Goal: Check status: Check status

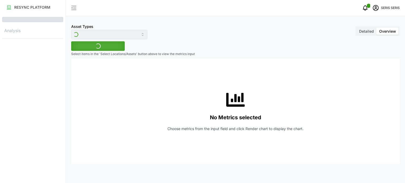
type input "Inverter"
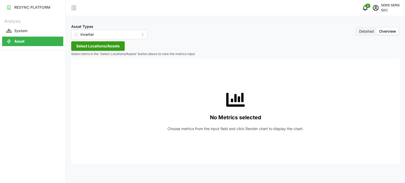
click at [101, 45] on span "Select Locations/Assets" at bounding box center [97, 46] width 43 height 9
click at [84, 70] on span "Select SDC-1" at bounding box center [84, 69] width 3 height 3
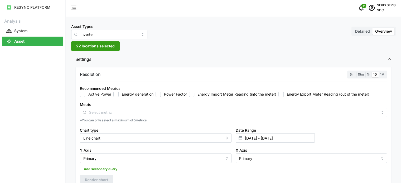
click at [154, 55] on span "Settings" at bounding box center [231, 59] width 312 height 13
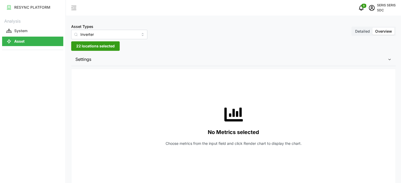
click at [120, 61] on span "Settings" at bounding box center [231, 59] width 312 height 13
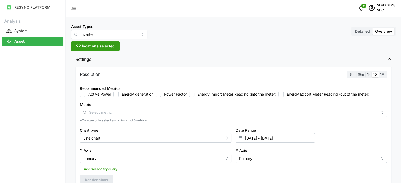
click at [116, 96] on input "Energy generation" at bounding box center [115, 94] width 5 height 5
checkbox input "true"
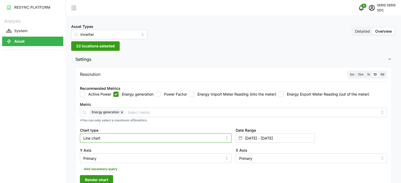
click at [123, 138] on input "Line chart" at bounding box center [155, 137] width 151 height 9
click at [122, 160] on div "Bar chart" at bounding box center [155, 159] width 149 height 9
type input "Bar chart"
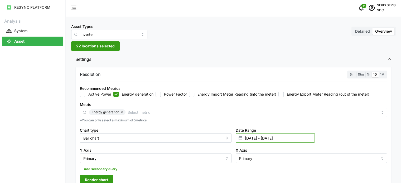
click at [281, 139] on input "30 Sep 2025 - 30 Sep 2025" at bounding box center [274, 137] width 79 height 9
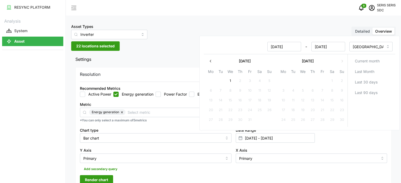
click at [229, 80] on button "1" at bounding box center [229, 80] width 9 height 9
type input "30 Sep 2025 - 01 Oct 2025"
type input "01 Oct 2025"
drag, startPoint x: 229, startPoint y: 80, endPoint x: 229, endPoint y: 84, distance: 3.8
click at [230, 80] on button "1" at bounding box center [229, 80] width 9 height 9
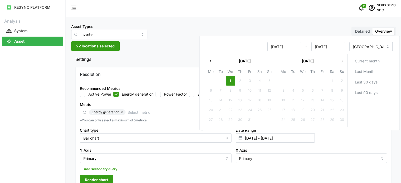
type input "01 Oct 2025 - 01 Oct 2025"
type input "01 Oct 2025"
click at [95, 178] on span "Render chart" at bounding box center [96, 179] width 23 height 9
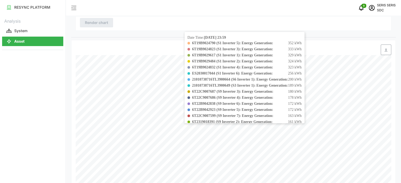
scroll to position [158, 0]
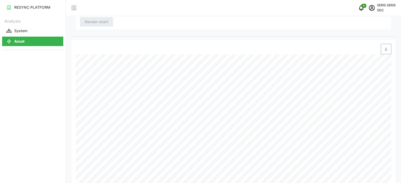
click at [383, 45] on span "button" at bounding box center [386, 49] width 10 height 10
